Goal: Task Accomplishment & Management: Complete application form

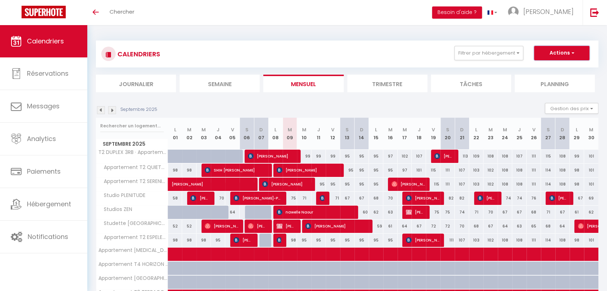
click at [556, 50] on button "Actions" at bounding box center [561, 53] width 55 height 14
click at [548, 68] on link "Nouvelle réservation" at bounding box center [554, 69] width 62 height 11
select select
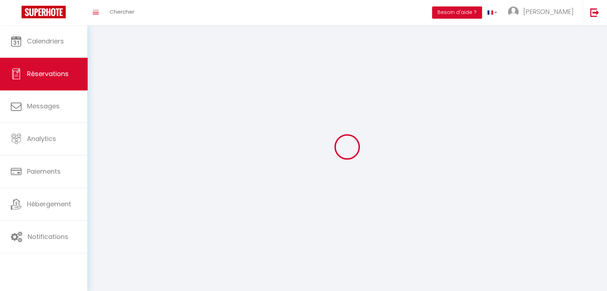
select select
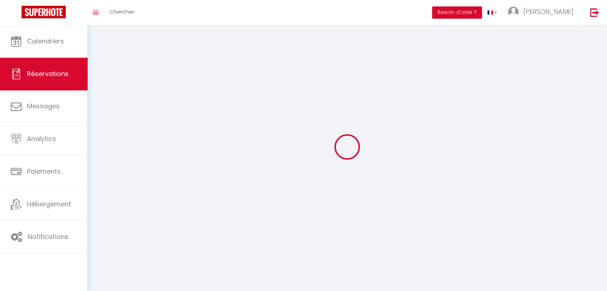
select select
checkbox input "false"
select select
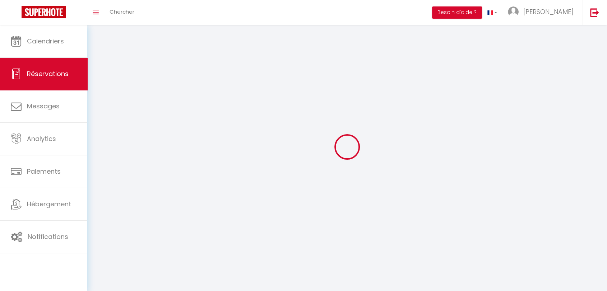
select select
checkbox input "false"
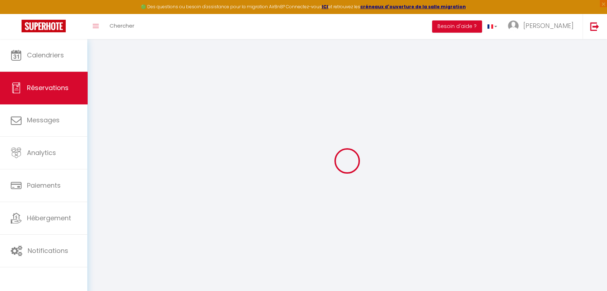
select select
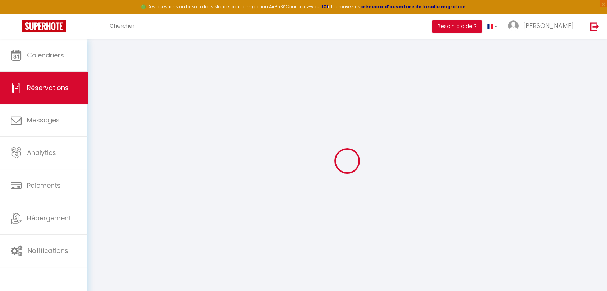
select select
checkbox input "false"
select select
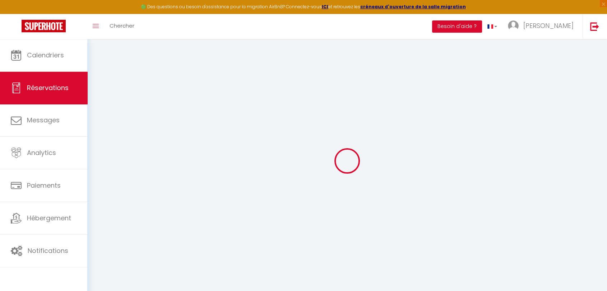
select select
checkbox input "false"
select select
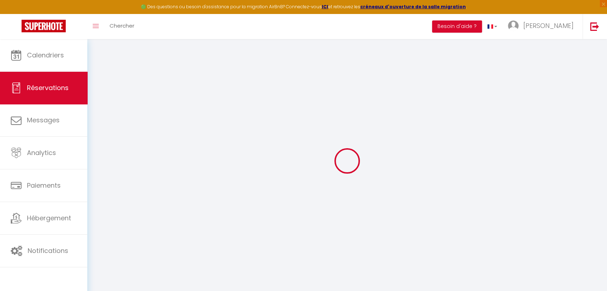
select select
checkbox input "false"
select select
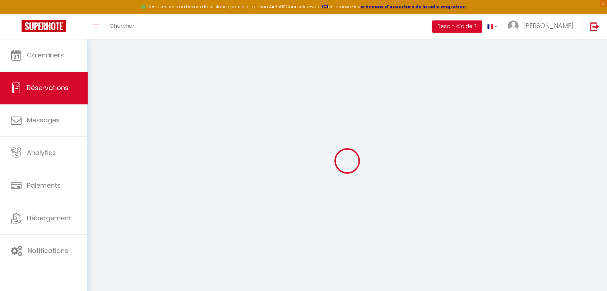
select select
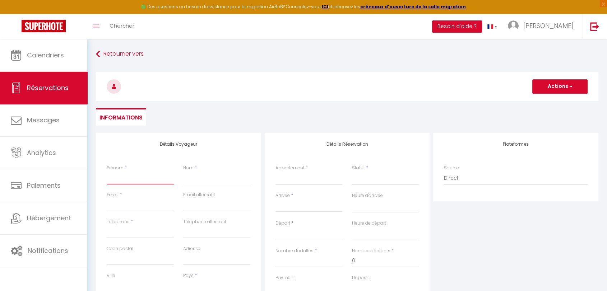
click at [126, 176] on input "Prénom" at bounding box center [140, 178] width 67 height 13
type input "C"
select select
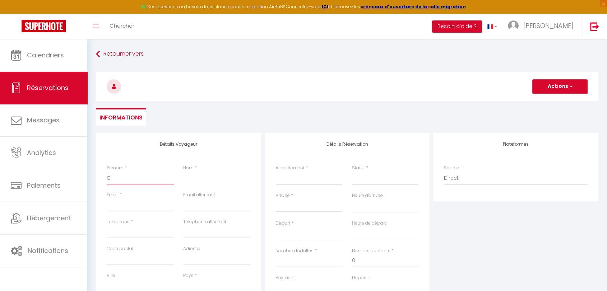
select select
checkbox input "false"
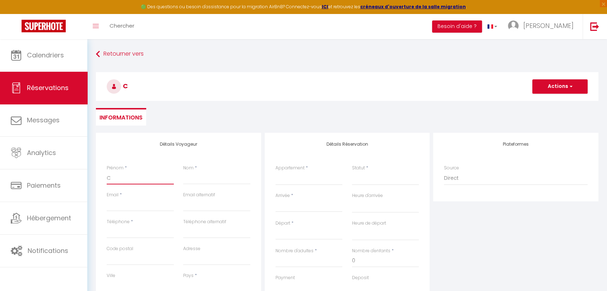
type input "CL"
select select
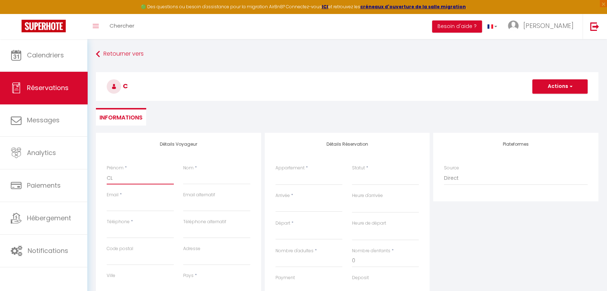
select select
checkbox input "false"
type input "CLE"
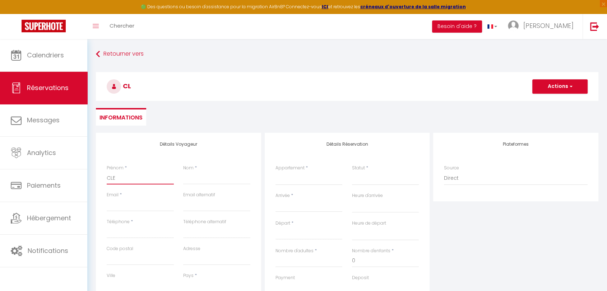
select select
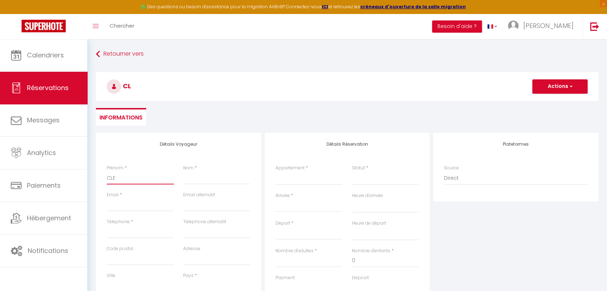
select select
checkbox input "false"
type input "CLEM"
select select
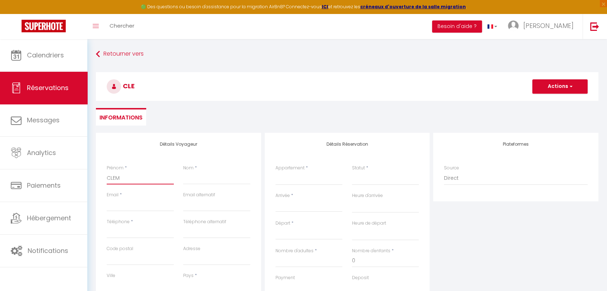
select select
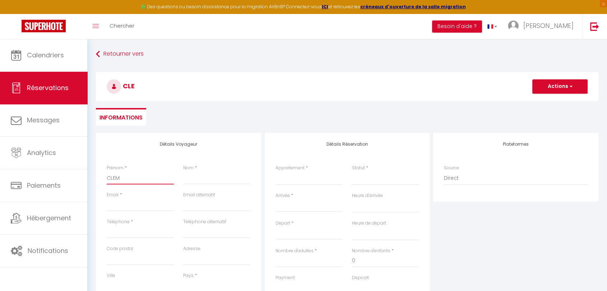
select select
checkbox input "false"
type input "CLEME"
select select
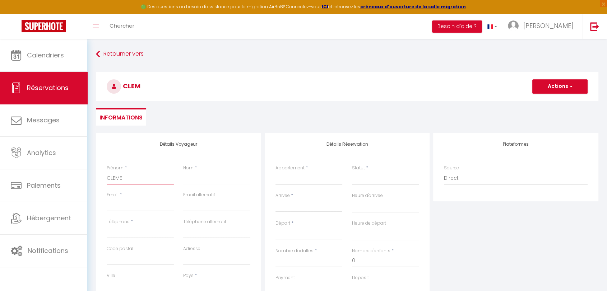
select select
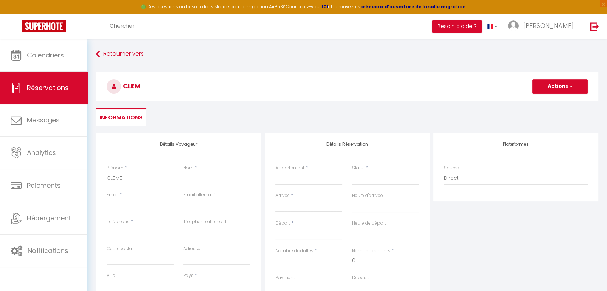
checkbox input "false"
type input "CLEMEN"
select select
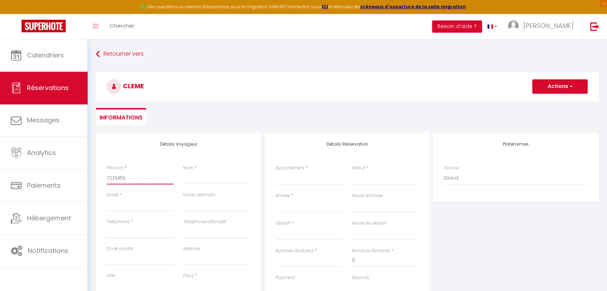
select select
checkbox input "false"
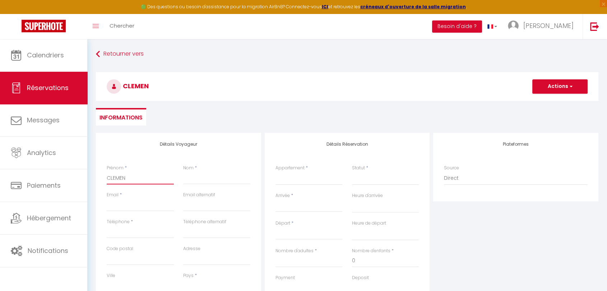
type input "CLEMENT"
select select
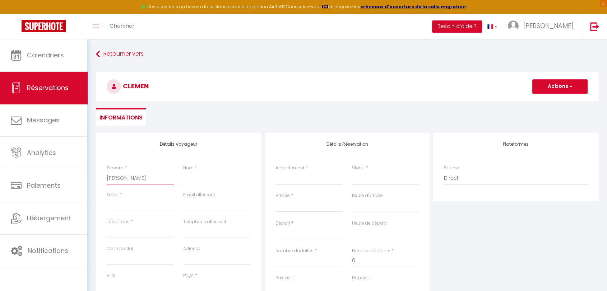
select select
checkbox input "false"
type input "CLEMENT"
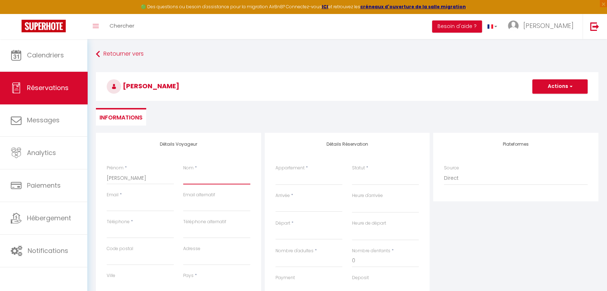
click at [195, 180] on input "Nom" at bounding box center [216, 178] width 67 height 13
type input "L"
select select
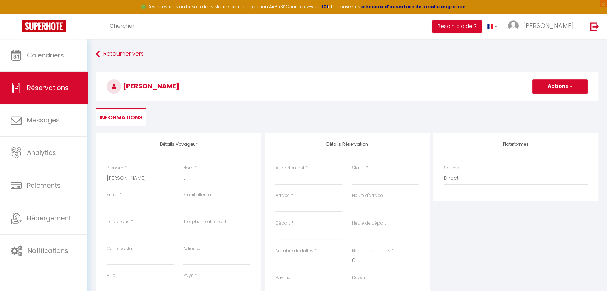
select select
checkbox input "false"
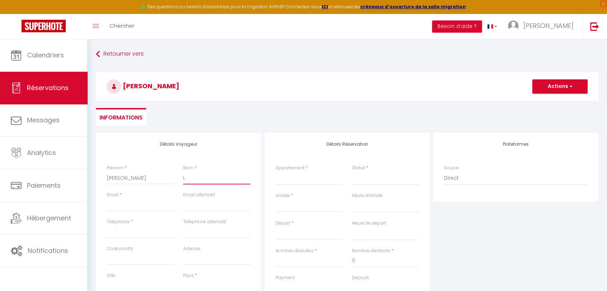
type input "LE"
select select
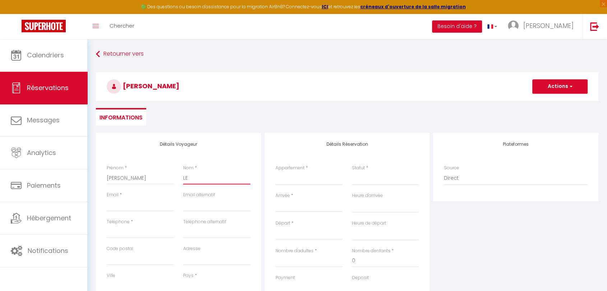
select select
checkbox input "false"
type input "LE"
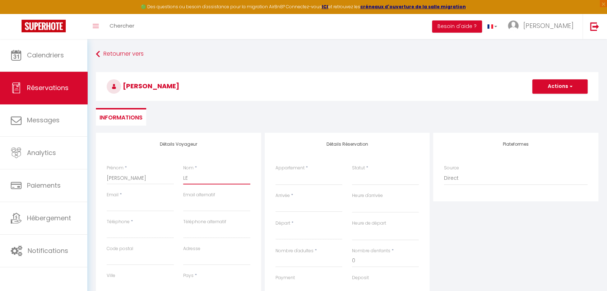
select select
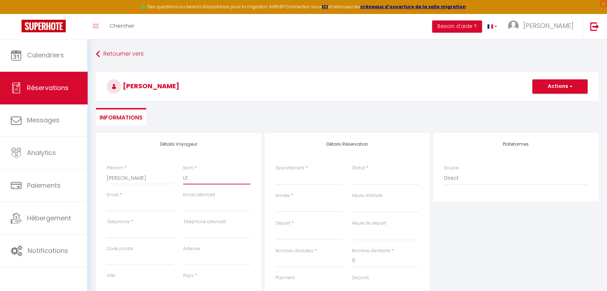
select select
checkbox input "false"
type input "LE C"
select select
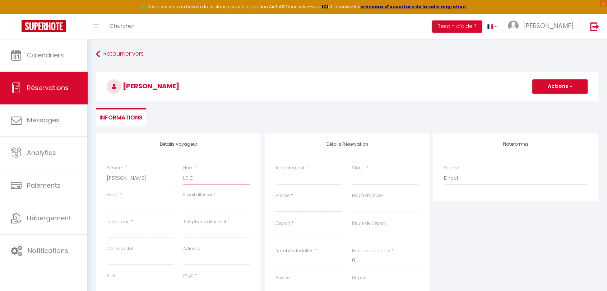
select select
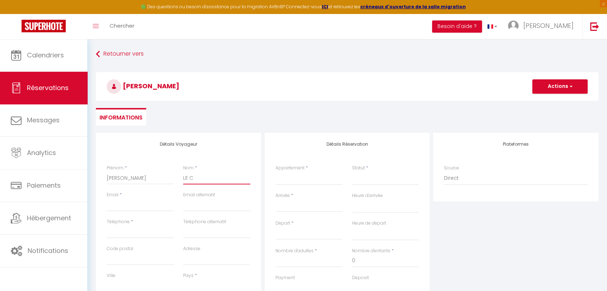
select select
checkbox input "false"
type input "LE CH"
select select
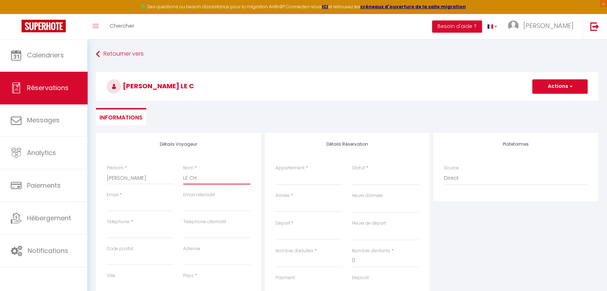
select select
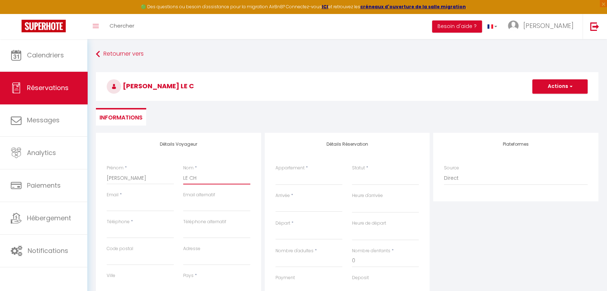
checkbox input "false"
type input "LE CHE"
select select
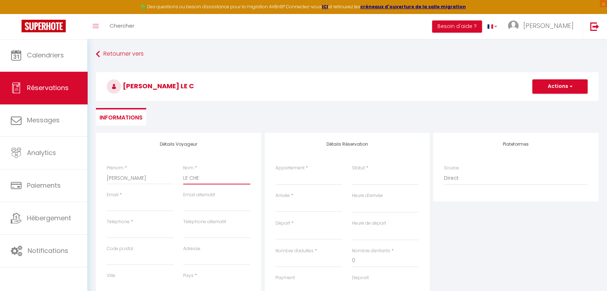
select select
checkbox input "false"
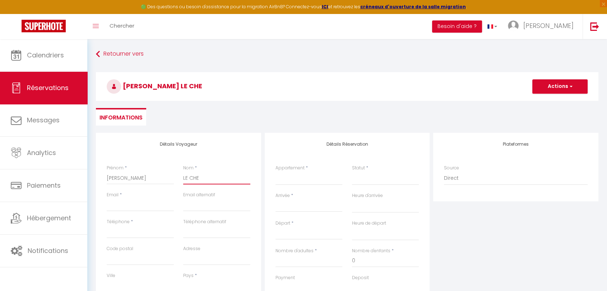
type input "LE CHEN"
select select
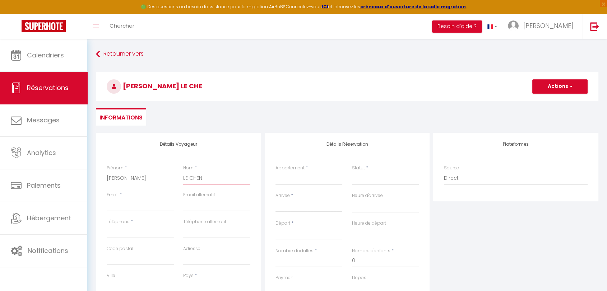
select select
checkbox input "false"
type input "LE CHENE"
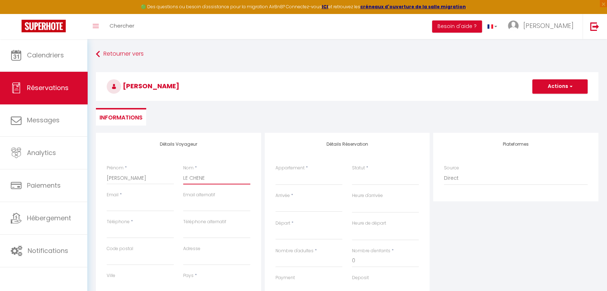
select select
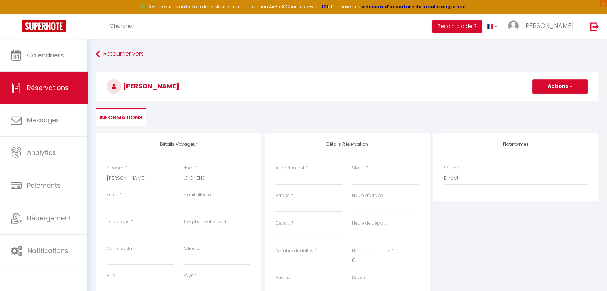
select select
checkbox input "false"
type input "LE CHENE"
click at [134, 205] on input "Email client" at bounding box center [140, 205] width 67 height 13
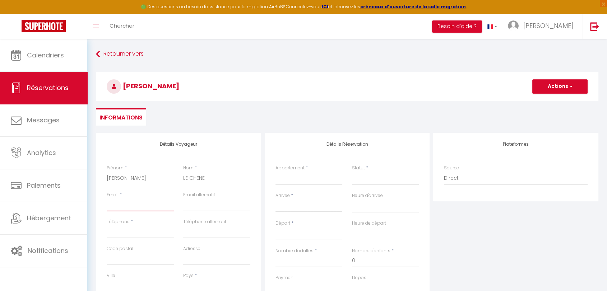
type input "c"
select select
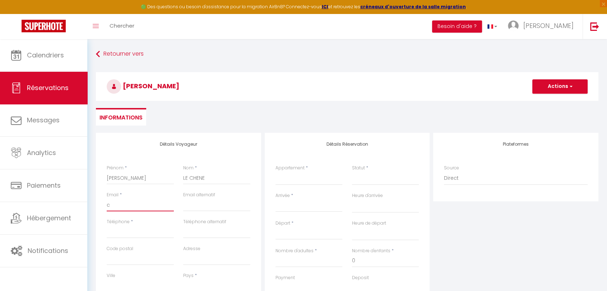
select select
checkbox input "false"
type input "cl"
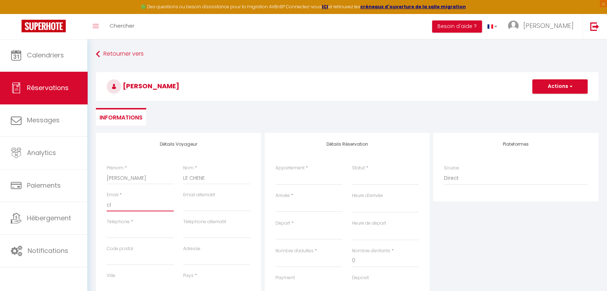
select select
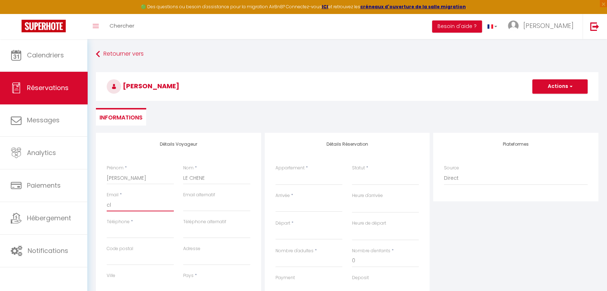
select select
checkbox input "false"
type input "cle"
select select
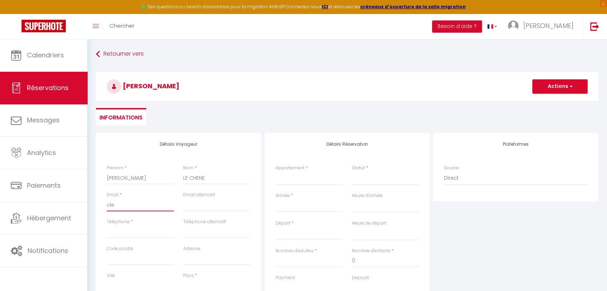
select select
click at [136, 233] on input "Téléphone" at bounding box center [140, 232] width 67 height 13
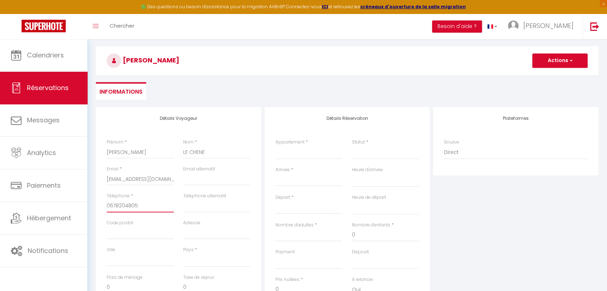
scroll to position [40, 0]
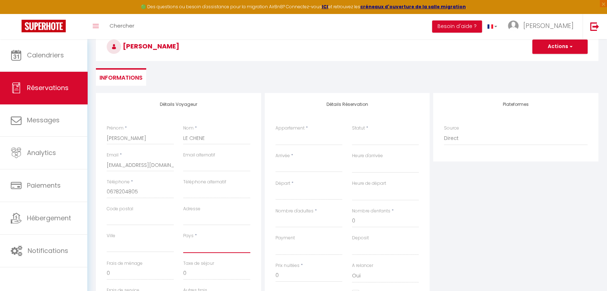
click at [196, 246] on select "France Portugal Afghanistan Albania Algeria American Samoa Andorra Angola Angui…" at bounding box center [216, 247] width 67 height 14
click at [183, 240] on select "France Portugal Afghanistan Albania Algeria American Samoa Andorra Angola Angui…" at bounding box center [216, 247] width 67 height 14
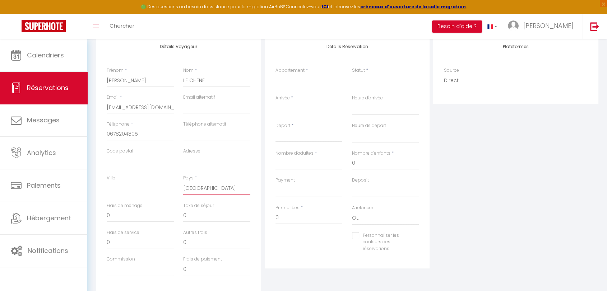
scroll to position [0, 0]
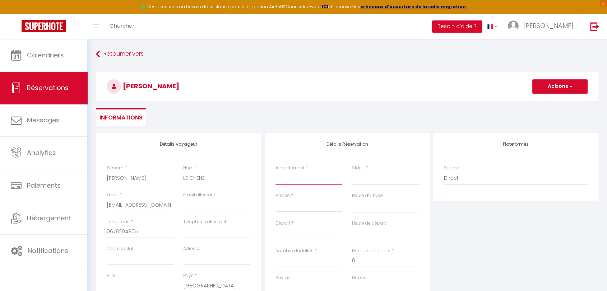
click at [289, 176] on select "T2 DUPLEX 3RB · Appartement Duplex avec Terrasse vue Jardin Appartement T2 QUIE…" at bounding box center [308, 179] width 67 height 14
click at [275, 172] on select "T2 DUPLEX 3RB · Appartement Duplex avec Terrasse vue Jardin Appartement T2 QUIE…" at bounding box center [308, 179] width 67 height 14
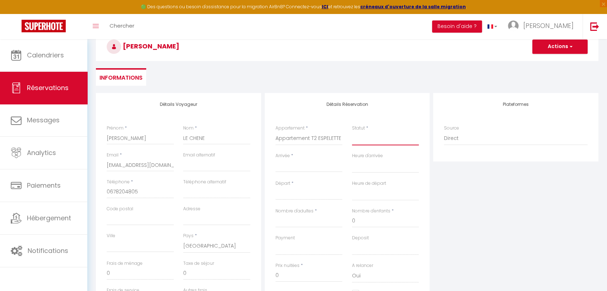
click at [365, 139] on select "Confirmé Non Confirmé Annulé Annulé par le voyageur No Show Request" at bounding box center [385, 139] width 67 height 14
click at [352, 132] on select "Confirmé Non Confirmé Annulé Annulé par le voyageur No Show Request" at bounding box center [385, 139] width 67 height 14
click at [301, 164] on input "Arrivée" at bounding box center [308, 166] width 67 height 9
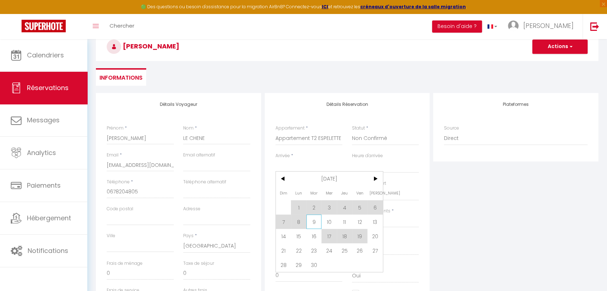
drag, startPoint x: 310, startPoint y: 222, endPoint x: 313, endPoint y: 222, distance: 3.6
click at [310, 222] on span "9" at bounding box center [313, 222] width 15 height 14
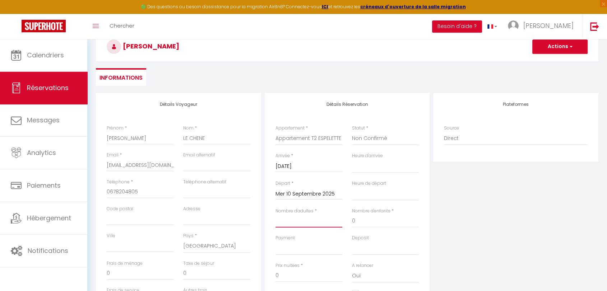
click at [314, 222] on input "Nombre d'adultes" at bounding box center [308, 221] width 67 height 13
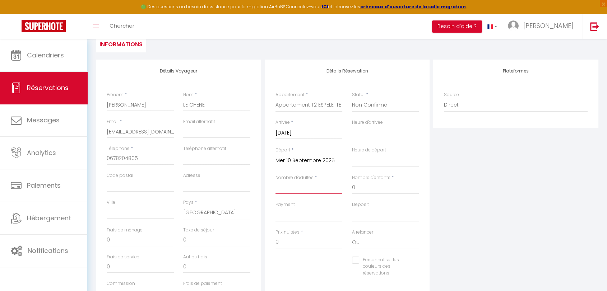
scroll to position [120, 0]
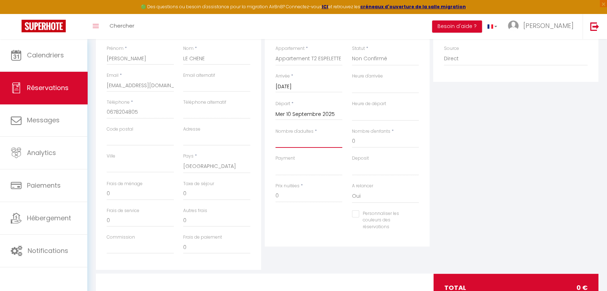
click at [315, 143] on input "Nombre d'adultes" at bounding box center [308, 141] width 67 height 13
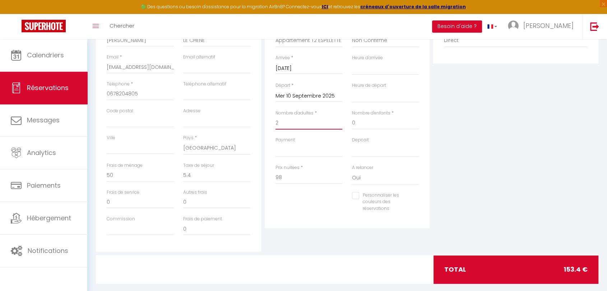
scroll to position [148, 0]
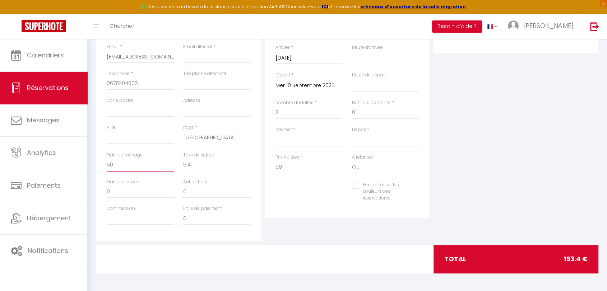
drag, startPoint x: 117, startPoint y: 167, endPoint x: 102, endPoint y: 166, distance: 15.1
click at [102, 166] on div "Frais de ménage 50" at bounding box center [140, 165] width 76 height 27
drag, startPoint x: 194, startPoint y: 164, endPoint x: 175, endPoint y: 163, distance: 18.3
click at [175, 163] on div "Frais de ménage 0 Taxe de séjour 5.4" at bounding box center [178, 165] width 153 height 27
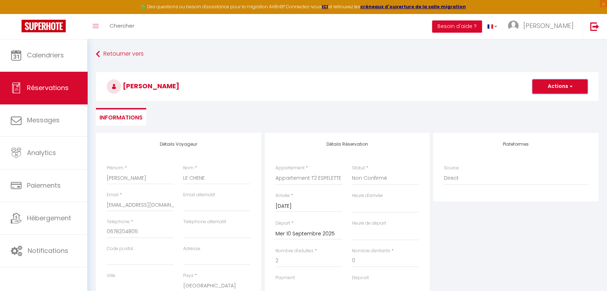
click at [543, 87] on button "Actions" at bounding box center [559, 86] width 55 height 14
click at [538, 103] on link "Enregistrer" at bounding box center [552, 102] width 57 height 9
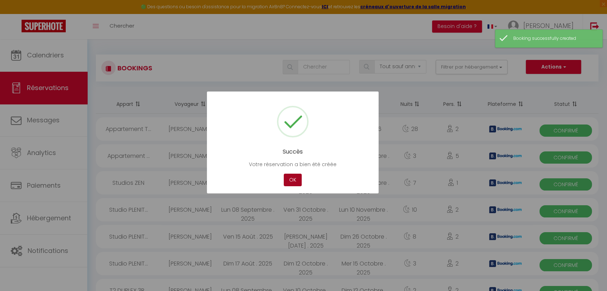
click at [290, 179] on button "OK" at bounding box center [293, 180] width 18 height 13
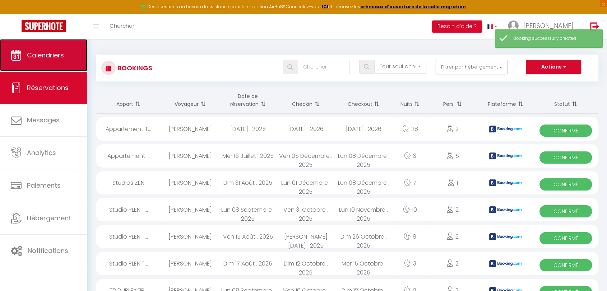
click at [54, 47] on link "Calendriers" at bounding box center [43, 55] width 87 height 32
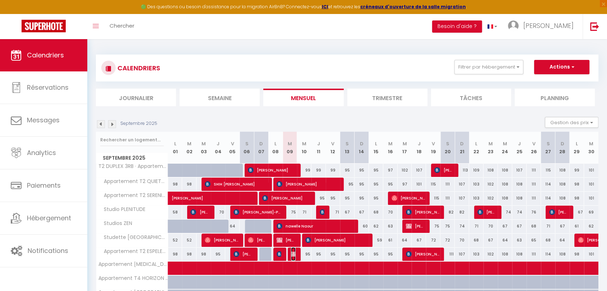
click at [295, 257] on span "CLEMENT LE CHENE" at bounding box center [293, 254] width 5 height 14
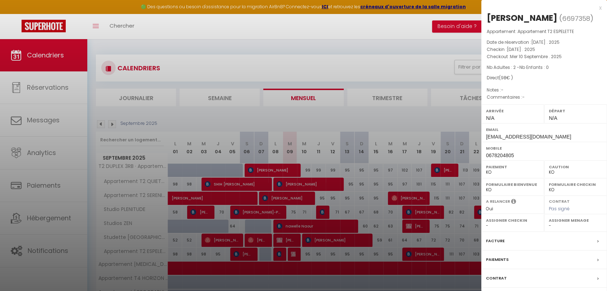
click at [515, 241] on div "Facture" at bounding box center [544, 241] width 126 height 19
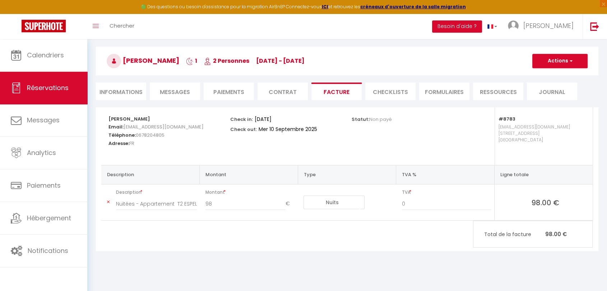
scroll to position [39, 0]
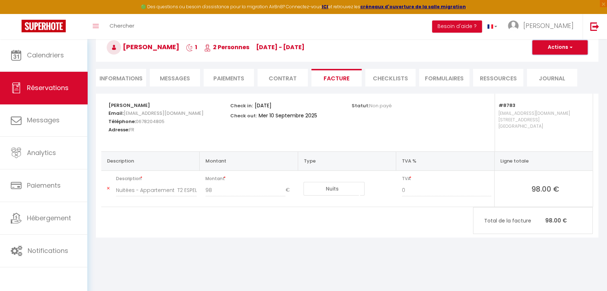
click at [545, 48] on button "Actions" at bounding box center [559, 47] width 55 height 14
click at [233, 75] on li "Paiements" at bounding box center [229, 78] width 50 height 18
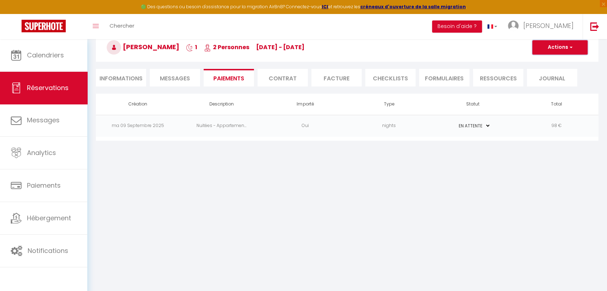
click at [548, 51] on button "Actions" at bounding box center [559, 47] width 55 height 14
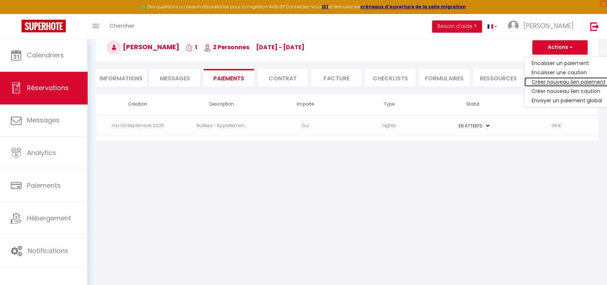
click at [567, 81] on link "Créer nouveau lien paiement" at bounding box center [568, 81] width 88 height 9
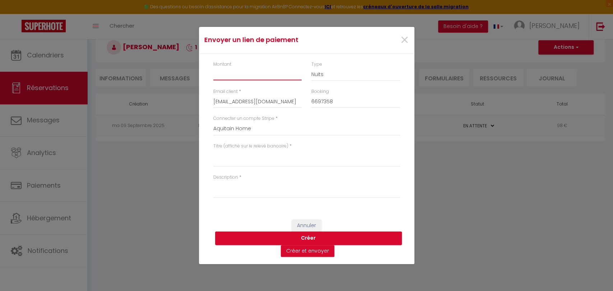
click at [239, 75] on input "Montant" at bounding box center [257, 74] width 89 height 13
click at [313, 74] on select "Nuits Frais de ménage Taxe de séjour Autre" at bounding box center [355, 75] width 89 height 14
click at [311, 68] on select "Nuits Frais de ménage Taxe de séjour Autre" at bounding box center [355, 75] width 89 height 14
click at [404, 41] on span "×" at bounding box center [404, 40] width 9 height 22
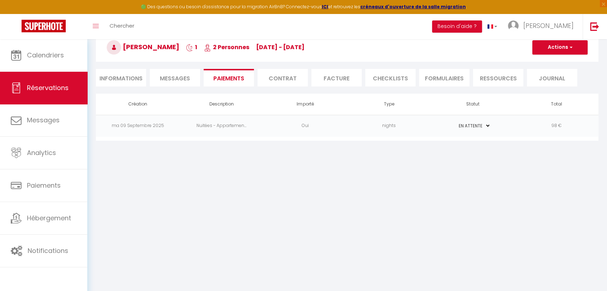
click at [123, 78] on li "Informations" at bounding box center [121, 78] width 50 height 18
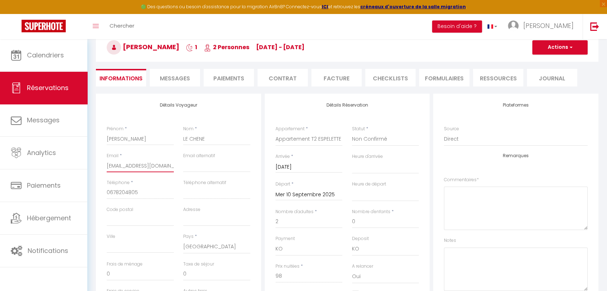
click at [127, 167] on input "clement@gmail.com" at bounding box center [140, 165] width 67 height 13
click at [557, 43] on button "Actions" at bounding box center [559, 47] width 55 height 14
click at [547, 65] on link "Enregistrer" at bounding box center [552, 63] width 57 height 9
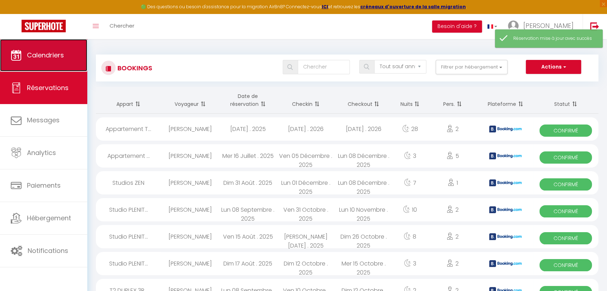
click at [66, 48] on link "Calendriers" at bounding box center [43, 55] width 87 height 32
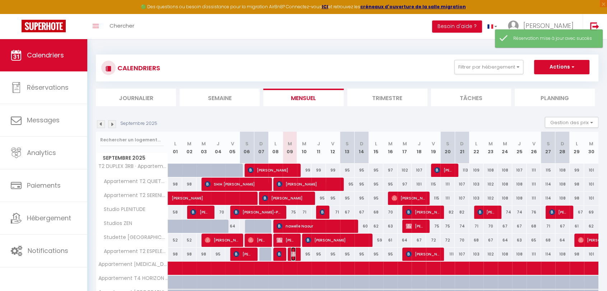
click at [295, 256] on span "CLEMENT LE CHENE" at bounding box center [293, 254] width 5 height 14
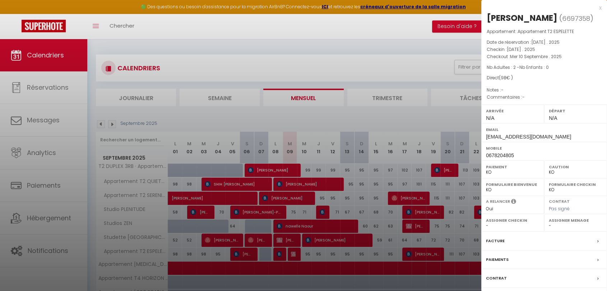
click at [513, 262] on div "Paiements" at bounding box center [544, 260] width 126 height 19
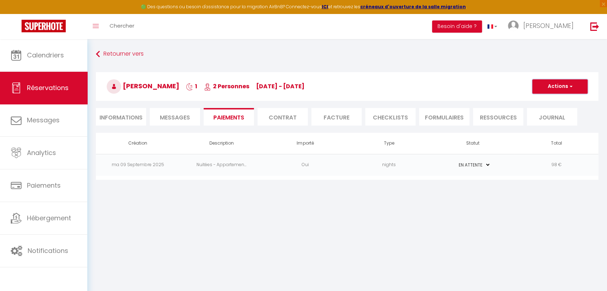
click at [569, 87] on span "button" at bounding box center [570, 86] width 4 height 6
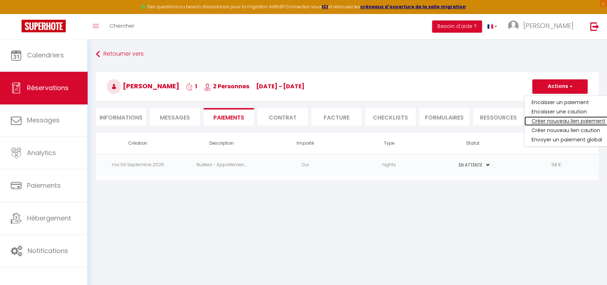
click at [570, 121] on link "Créer nouveau lien paiement" at bounding box center [568, 120] width 88 height 9
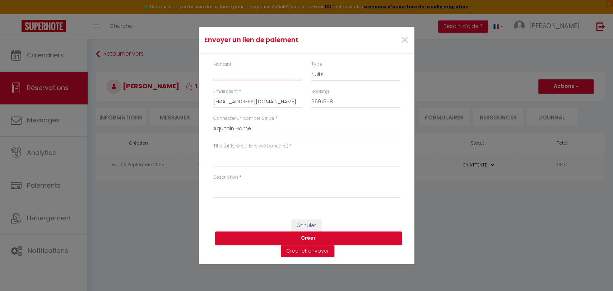
click at [254, 74] on input "Montant" at bounding box center [257, 74] width 89 height 13
click at [238, 163] on textarea "Titre (affiché sur le relevé bancaire)" at bounding box center [306, 158] width 187 height 17
click at [250, 157] on textarea "1 nuit supplemntaire" at bounding box center [306, 158] width 187 height 17
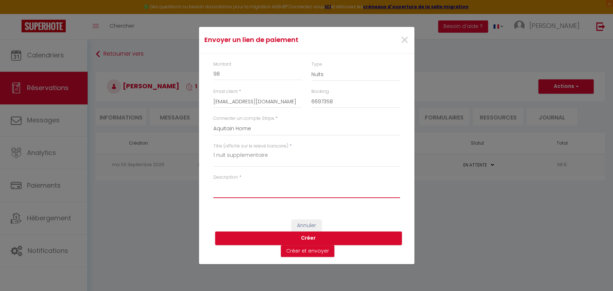
click at [244, 186] on textarea "Description" at bounding box center [306, 189] width 187 height 17
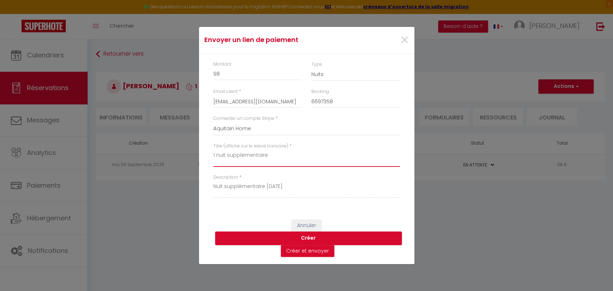
click at [244, 156] on textarea "1 nuit supplementaire" at bounding box center [306, 158] width 187 height 17
click at [321, 253] on button "Créer et envoyer" at bounding box center [308, 251] width 54 height 12
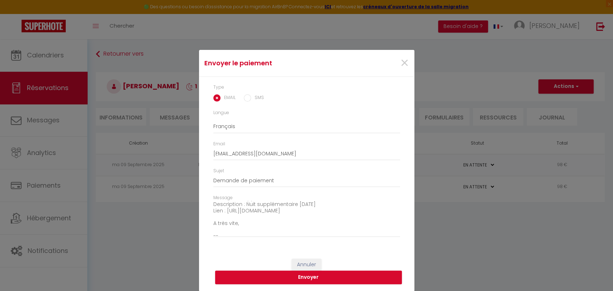
scroll to position [50, 0]
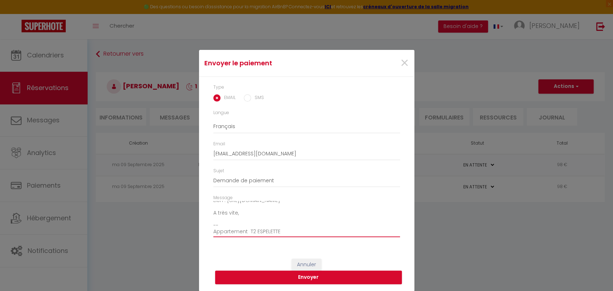
drag, startPoint x: 278, startPoint y: 231, endPoint x: 217, endPoint y: 231, distance: 60.7
click at [217, 231] on textarea "Bonjour, Nous vous invitons à cliquer sur le lien ci-dessous pour effectuer le …" at bounding box center [306, 219] width 187 height 36
click at [213, 232] on textarea "Bonjour, Nous vous invitons à cliquer sur le lien ci-dessous pour effectuer le …" at bounding box center [306, 219] width 187 height 36
click at [209, 232] on div "Message Bonjour, Nous vous invitons à cliquer sur le lien ci-dessous pour effec…" at bounding box center [306, 220] width 196 height 50
click at [213, 229] on textarea "Bonjour, Nous vous invitons à cliquer sur le lien ci-dessous pour effectuer le …" at bounding box center [306, 219] width 187 height 36
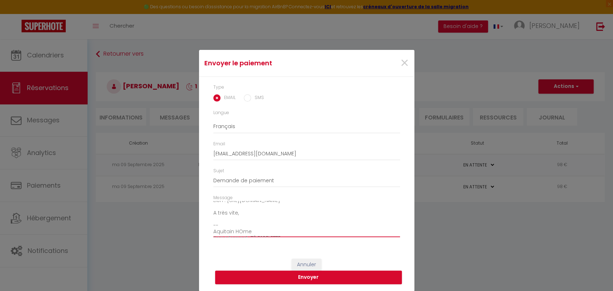
scroll to position [55, 0]
click at [238, 226] on textarea "Bonjour, Nous vous invitons à cliquer sur le lien ci-dessous pour effectuer le …" at bounding box center [306, 219] width 187 height 36
click at [317, 277] on button "Envoyer" at bounding box center [308, 278] width 187 height 14
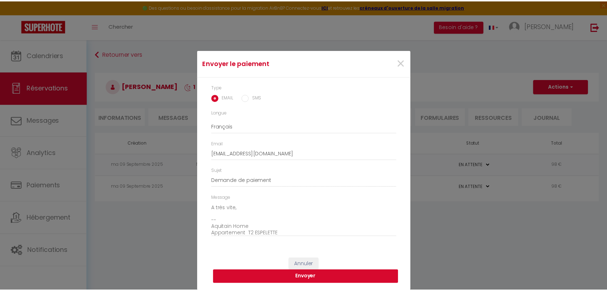
scroll to position [0, 0]
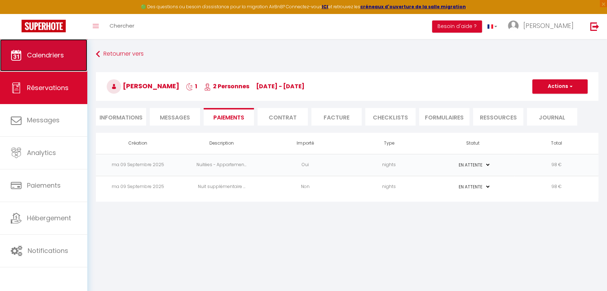
click at [68, 53] on link "Calendriers" at bounding box center [43, 55] width 87 height 32
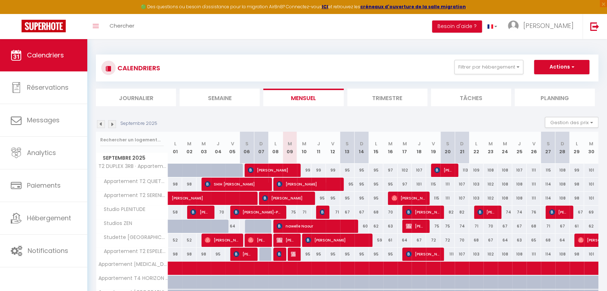
click at [298, 256] on div "95" at bounding box center [304, 254] width 14 height 13
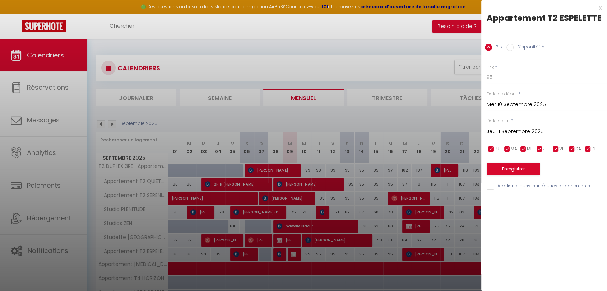
click at [298, 253] on div at bounding box center [303, 145] width 607 height 291
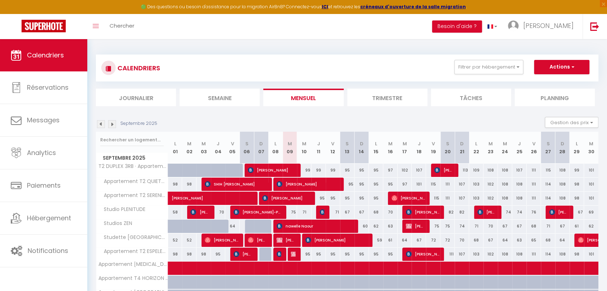
click at [298, 253] on div "95" at bounding box center [304, 254] width 14 height 13
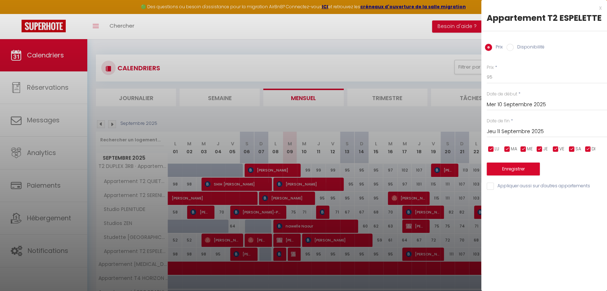
click at [289, 255] on div at bounding box center [303, 145] width 607 height 291
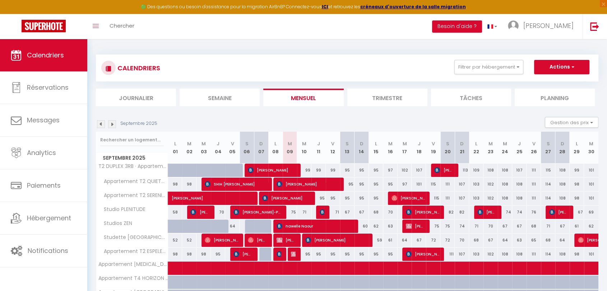
click at [289, 252] on div at bounding box center [295, 255] width 14 height 14
click at [292, 253] on img at bounding box center [294, 254] width 6 height 6
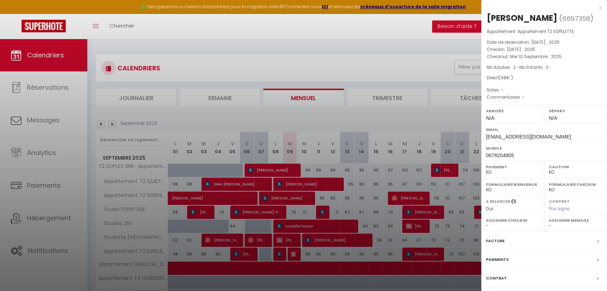
click at [530, 239] on div "Facture" at bounding box center [544, 241] width 126 height 19
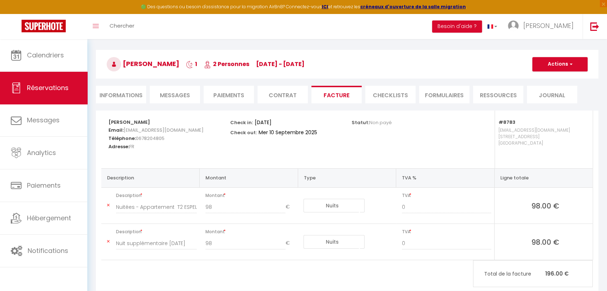
scroll to position [40, 0]
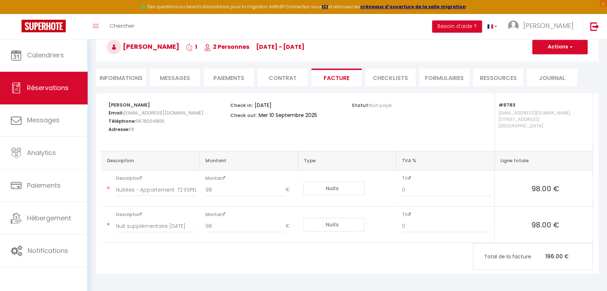
click at [109, 189] on icon at bounding box center [108, 188] width 3 height 4
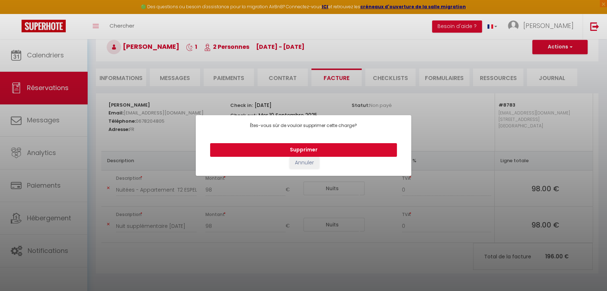
click at [316, 153] on button "Supprimer" at bounding box center [303, 150] width 187 height 14
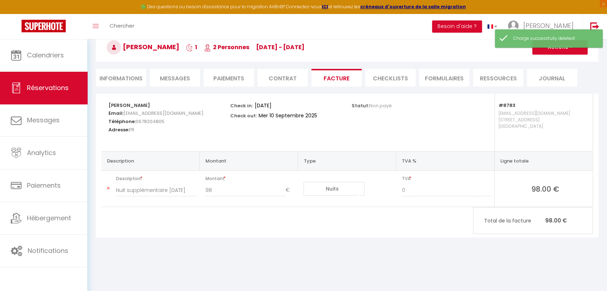
scroll to position [39, 0]
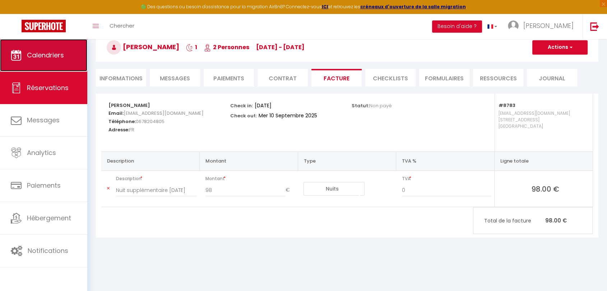
click at [55, 60] on link "Calendriers" at bounding box center [43, 55] width 87 height 32
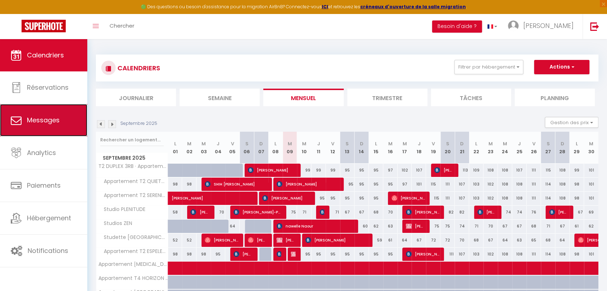
click at [30, 123] on span "Messages" at bounding box center [43, 120] width 33 height 9
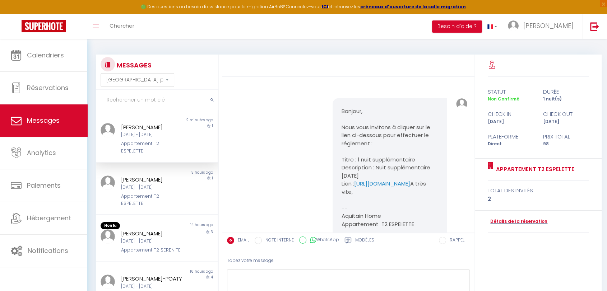
scroll to position [57, 0]
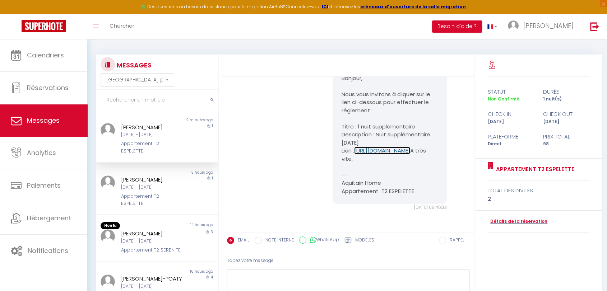
click at [410, 147] on link "https://superhote.com/applink/p/7O1OHP7t" at bounding box center [382, 151] width 56 height 8
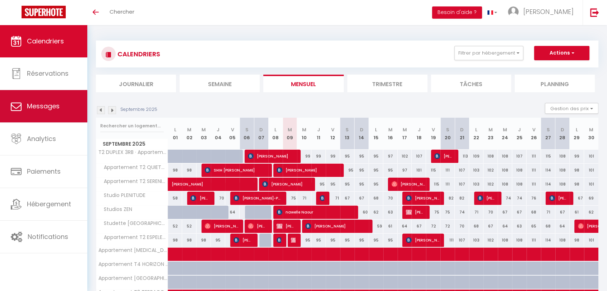
click at [48, 106] on span "Messages" at bounding box center [43, 106] width 33 height 9
select select "message"
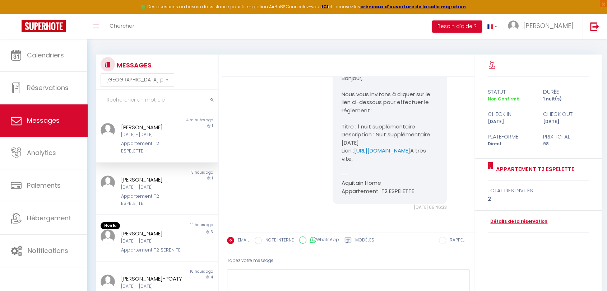
scroll to position [57, 0]
click at [155, 257] on div "Non lu 14 hours ago Laurent Sochard Mar 16 Sep - Ven 19 Sep Appartement T2 SERE…" at bounding box center [157, 238] width 122 height 47
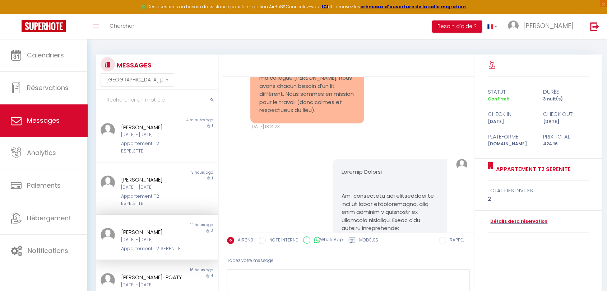
scroll to position [783, 0]
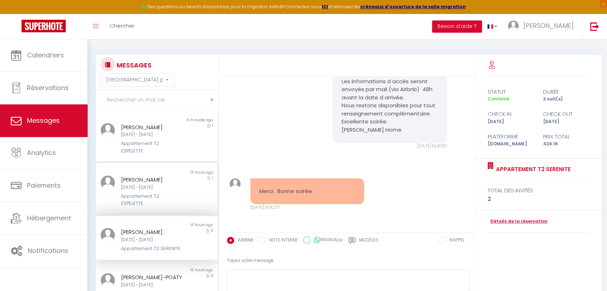
click at [170, 192] on div "Clement LE CHENE Lun 08 Sep - Mar 09 Sep Appartement T2 ESPELETTE" at bounding box center [151, 192] width 71 height 32
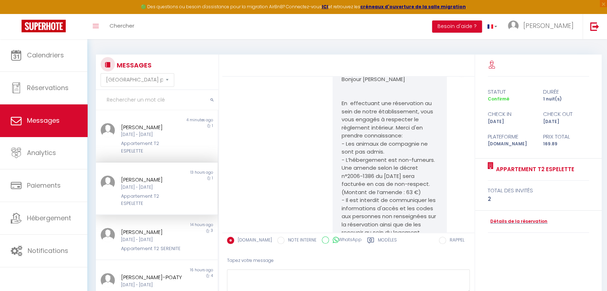
scroll to position [430, 0]
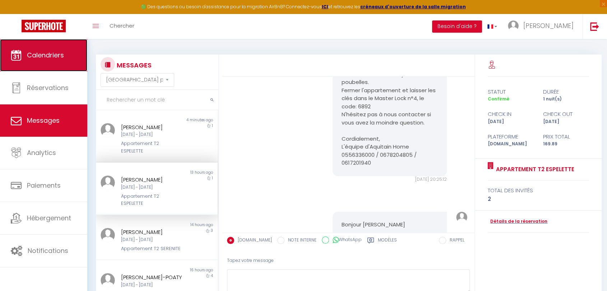
click at [53, 57] on span "Calendriers" at bounding box center [45, 55] width 37 height 9
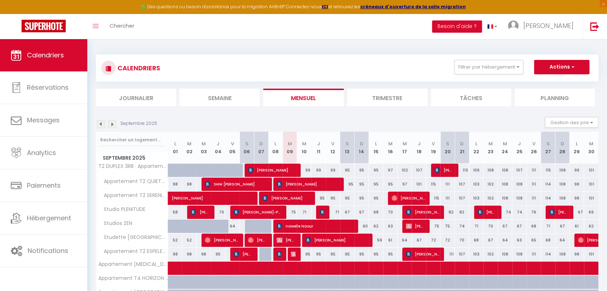
drag, startPoint x: 408, startPoint y: 34, endPoint x: 362, endPoint y: 8, distance: 52.3
click at [405, 35] on div "Toggle menubar Chercher BUTTON Besoin d'aide ? Samira BOUKHALED Paramètres Équi…" at bounding box center [326, 26] width 549 height 25
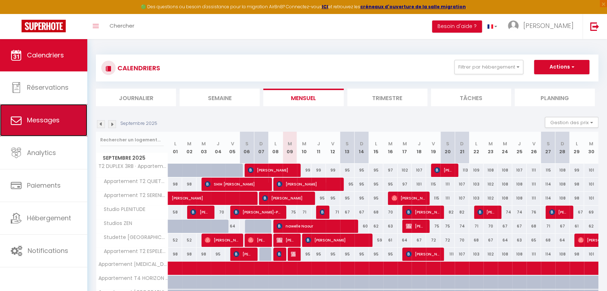
click at [46, 122] on span "Messages" at bounding box center [43, 120] width 33 height 9
select select "message"
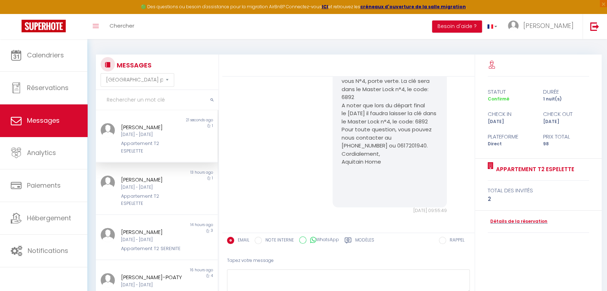
scroll to position [361, 0]
